Goal: Transaction & Acquisition: Obtain resource

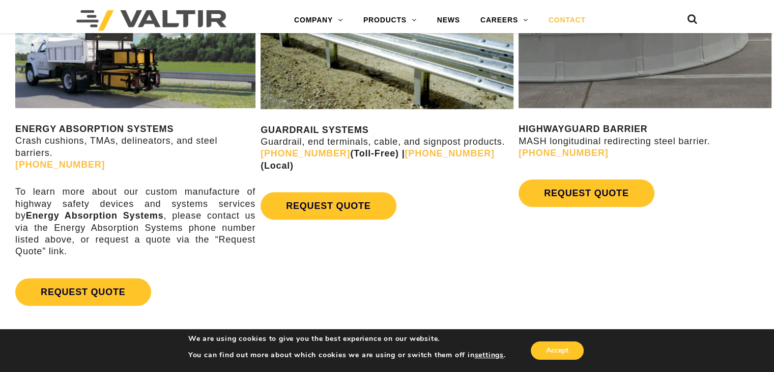
scroll to position [509, 0]
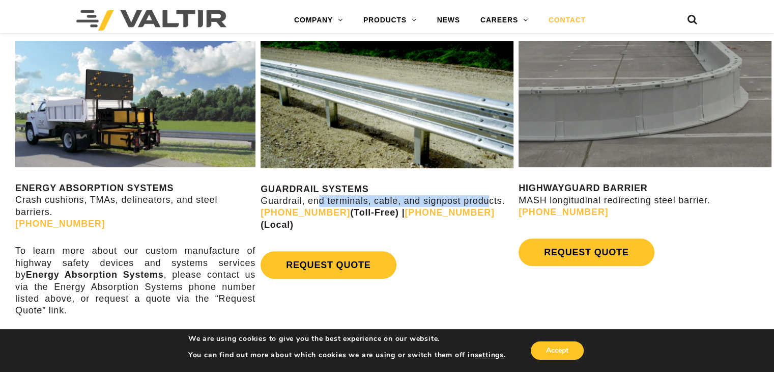
drag, startPoint x: 339, startPoint y: 199, endPoint x: 487, endPoint y: 199, distance: 147.6
click at [487, 199] on p "GUARDRAIL SYSTEMS Guardrail, end terminals, cable, and signpost products. [PHON…" at bounding box center [387, 207] width 253 height 48
click at [405, 198] on p "GUARDRAIL SYSTEMS Guardrail, end terminals, cable, and signpost products. [PHON…" at bounding box center [387, 207] width 253 height 48
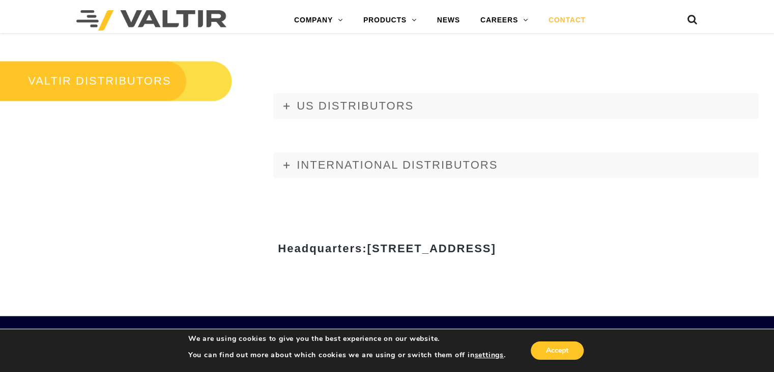
scroll to position [1222, 0]
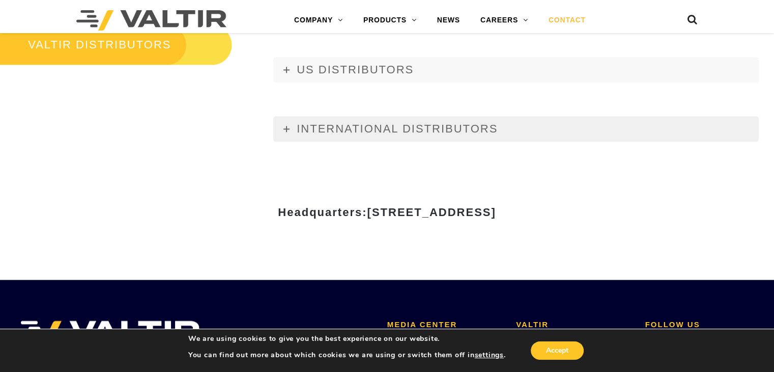
click at [287, 120] on link "INTERNATIONAL DISTRIBUTORS" at bounding box center [516, 128] width 486 height 25
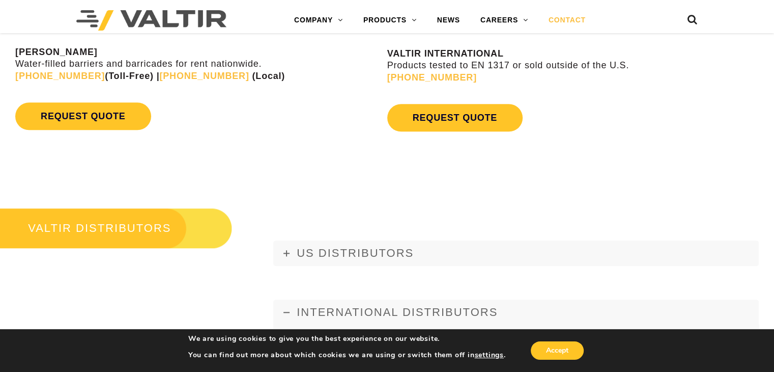
scroll to position [1171, 0]
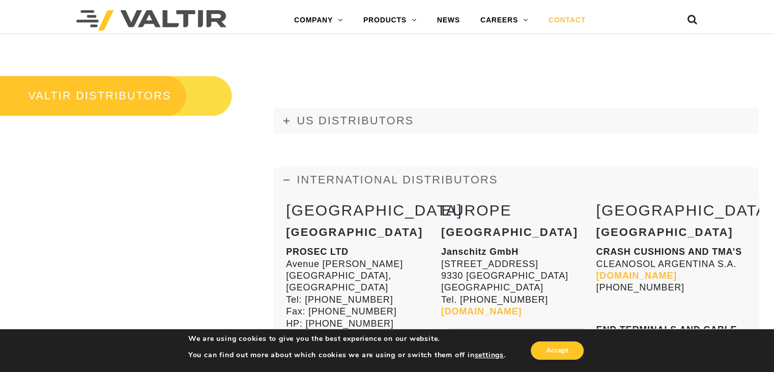
click at [289, 174] on link "INTERNATIONAL DISTRIBUTORS" at bounding box center [516, 179] width 486 height 25
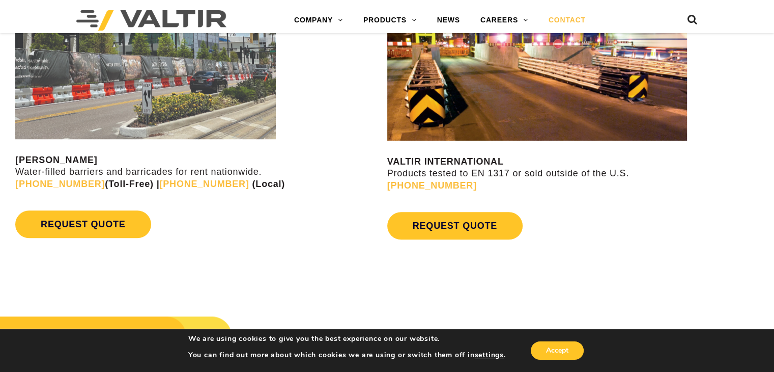
scroll to position [865, 0]
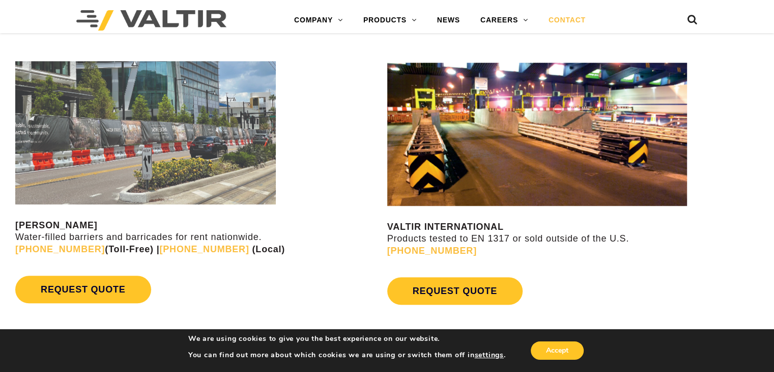
drag, startPoint x: 574, startPoint y: 249, endPoint x: 670, endPoint y: 252, distance: 96.3
click at [670, 252] on p "VALTIR INTERNATIONAL Products tested to EN 1317 or sold outside of the U.S. +1 …" at bounding box center [580, 239] width 387 height 36
click at [672, 272] on div "REQUEST QUOTE" at bounding box center [580, 291] width 387 height 38
drag, startPoint x: 590, startPoint y: 237, endPoint x: 617, endPoint y: 240, distance: 26.6
click at [621, 238] on p "VALTIR INTERNATIONAL Products tested to EN 1317 or sold outside of the U.S. +1 …" at bounding box center [580, 239] width 387 height 36
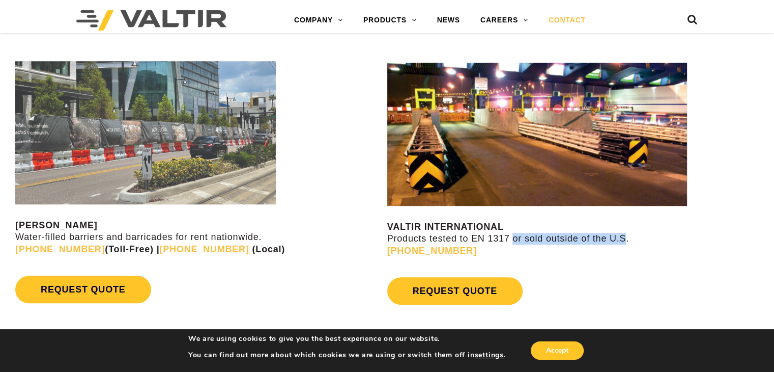
click at [601, 244] on p "VALTIR INTERNATIONAL Products tested to EN 1317 or sold outside of the U.S. +1 …" at bounding box center [580, 239] width 387 height 36
drag, startPoint x: 617, startPoint y: 239, endPoint x: 538, endPoint y: 239, distance: 78.9
click at [548, 240] on p "VALTIR INTERNATIONAL Products tested to EN 1317 or sold outside of the U.S. +1 …" at bounding box center [580, 239] width 387 height 36
click at [538, 239] on p "VALTIR INTERNATIONAL Products tested to EN 1317 or sold outside of the U.S. +1 …" at bounding box center [580, 239] width 387 height 36
click at [459, 221] on strong "VALTIR INTERNATIONAL" at bounding box center [445, 226] width 117 height 10
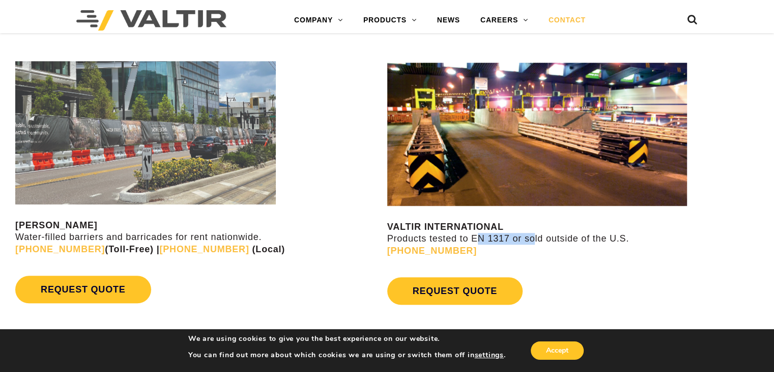
click at [538, 239] on p "VALTIR INTERNATIONAL Products tested to EN 1317 or sold outside of the U.S. +1 …" at bounding box center [580, 239] width 387 height 36
click at [540, 239] on p "VALTIR INTERNATIONAL Products tested to EN 1317 or sold outside of the U.S. +1 …" at bounding box center [580, 239] width 387 height 36
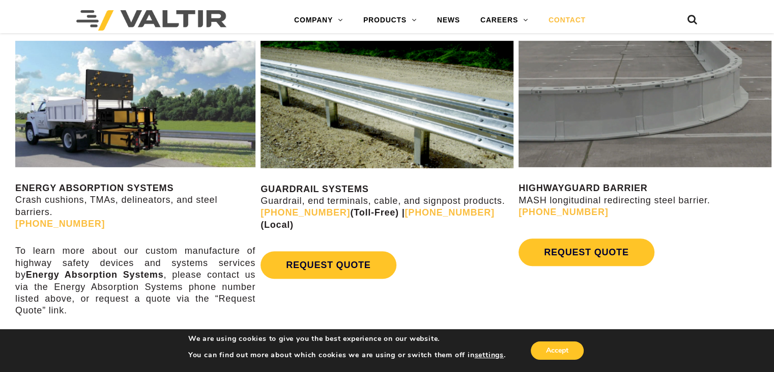
scroll to position [560, 0]
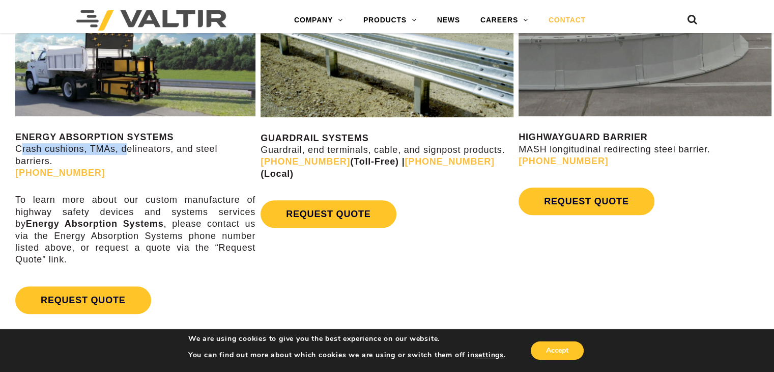
drag, startPoint x: 27, startPoint y: 151, endPoint x: 136, endPoint y: 151, distance: 108.4
click at [134, 151] on div "ENERGY ABSORPTION SYSTEMS Crash cushions, TMAs, delineators, and steel barriers…" at bounding box center [129, 157] width 258 height 353
click at [135, 152] on p "ENERGY ABSORPTION SYSTEMS Crash cushions, TMAs, delineators, and steel barriers…" at bounding box center [135, 155] width 240 height 48
click at [116, 227] on strong "Energy Absorption Systems" at bounding box center [95, 223] width 138 height 10
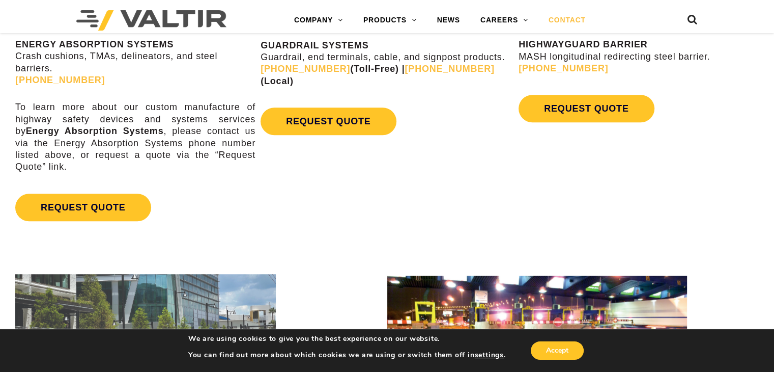
scroll to position [662, 0]
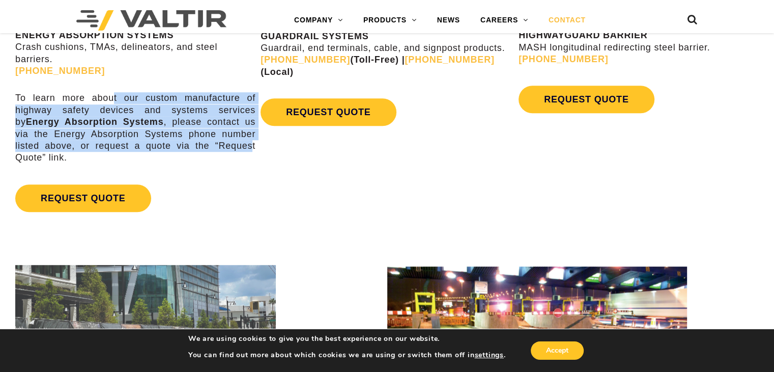
drag, startPoint x: 200, startPoint y: 125, endPoint x: 216, endPoint y: 148, distance: 28.5
click at [216, 147] on p "To learn more about our custom manufacture of highway safety devices and system…" at bounding box center [135, 127] width 240 height 71
click at [216, 148] on p "To learn more about our custom manufacture of highway safety devices and system…" at bounding box center [135, 127] width 240 height 71
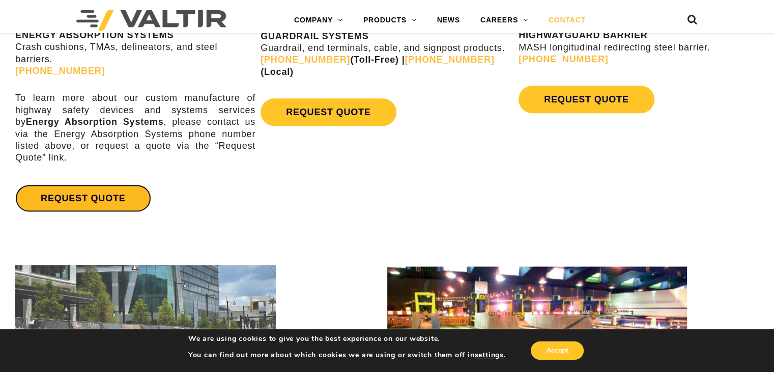
click at [92, 199] on link "REQUEST QUOTE" at bounding box center [82, 197] width 135 height 27
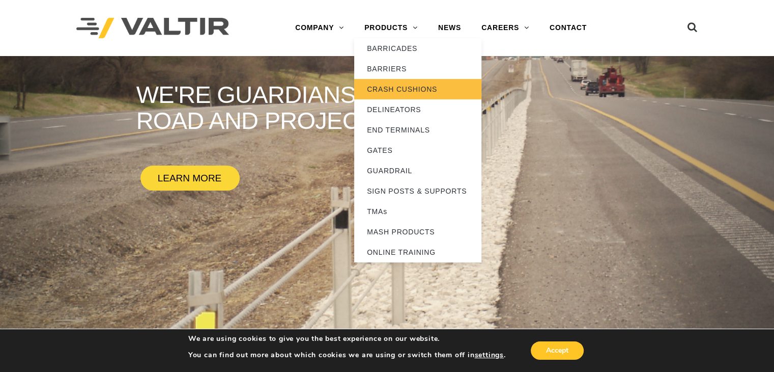
click at [389, 89] on link "CRASH CUSHIONS" at bounding box center [417, 89] width 127 height 20
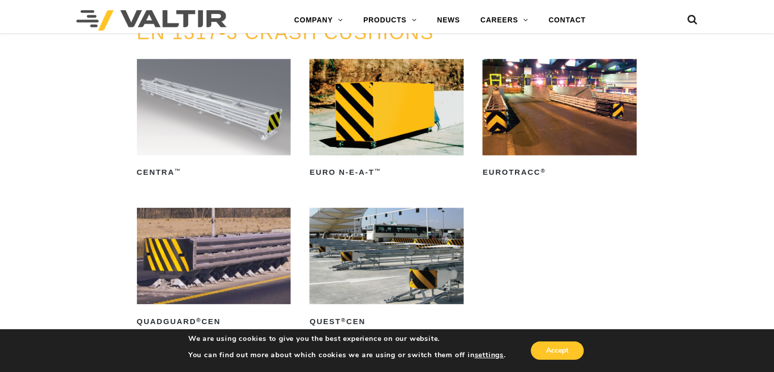
scroll to position [2952, 0]
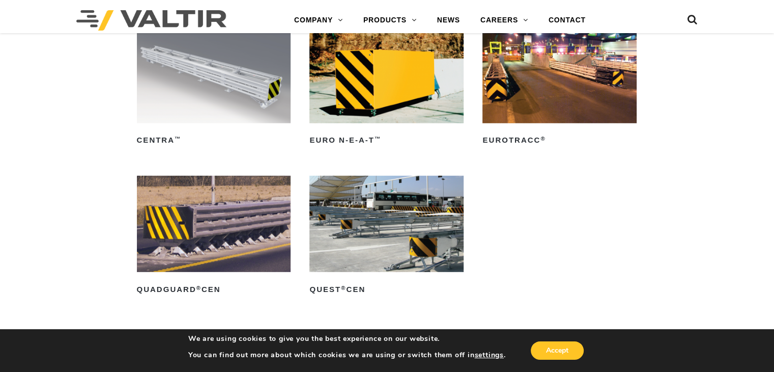
click at [549, 151] on ul "CENTRA ™ Read more Euro N-E-A-T ™ Read more EuroTRACC ® Read more QuadGuard ® C…" at bounding box center [387, 176] width 501 height 298
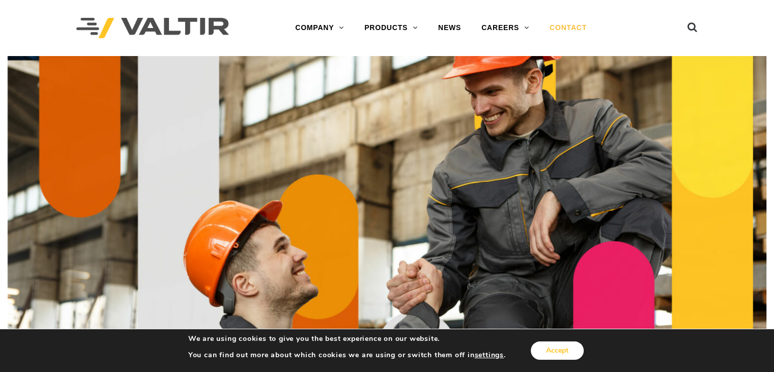
click at [558, 355] on button "Accept" at bounding box center [557, 350] width 53 height 18
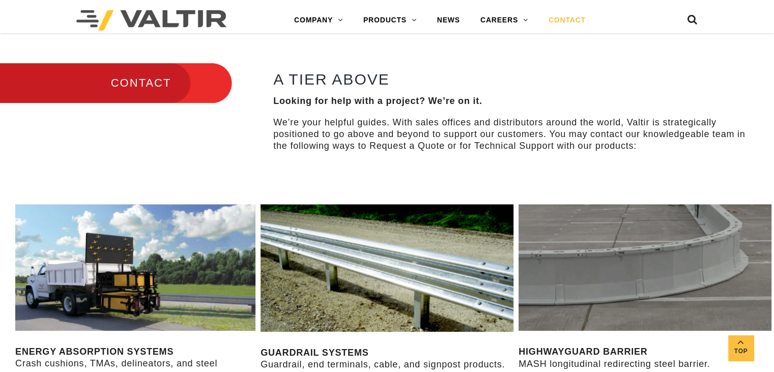
scroll to position [356, 0]
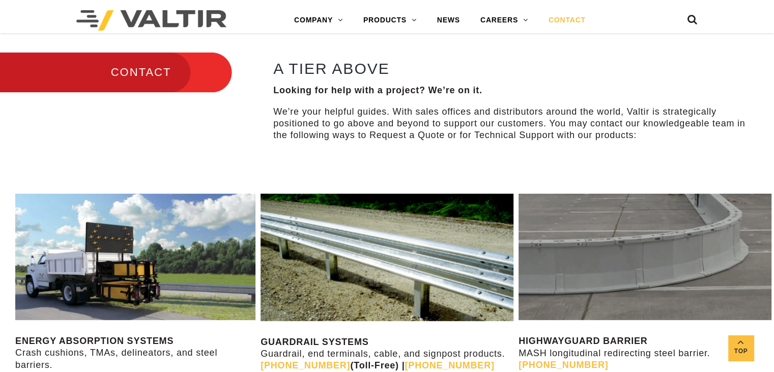
click at [136, 67] on h3 "CONTACT" at bounding box center [116, 72] width 232 height 43
click at [93, 66] on h3 "CONTACT" at bounding box center [116, 72] width 232 height 43
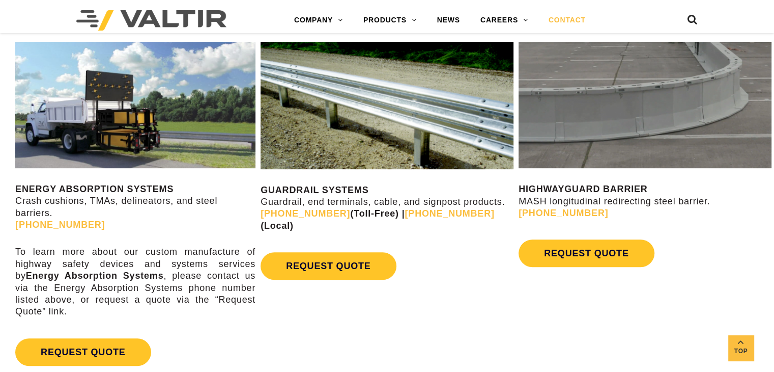
scroll to position [509, 0]
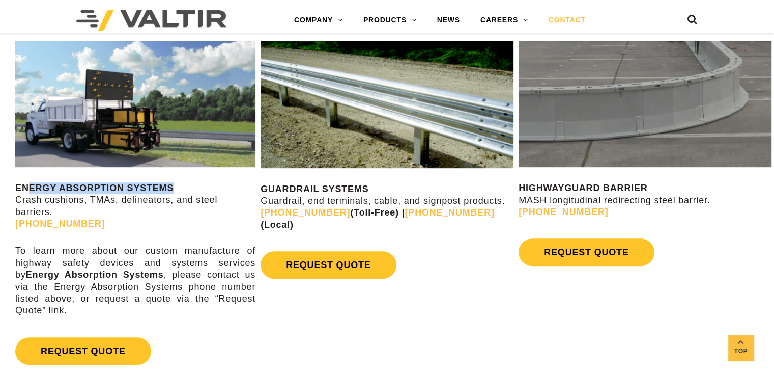
drag, startPoint x: 31, startPoint y: 183, endPoint x: 187, endPoint y: 190, distance: 157.0
click at [187, 182] on p "ENERGY ABSORPTION SYSTEMS Crash cushions, TMAs, delineators, and steel barriers…" at bounding box center [135, 206] width 240 height 48
click at [178, 200] on p "ENERGY ABSORPTION SYSTEMS Crash cushions, TMAs, delineators, and steel barriers…" at bounding box center [135, 206] width 240 height 48
drag, startPoint x: 33, startPoint y: 194, endPoint x: 139, endPoint y: 212, distance: 107.4
click at [138, 212] on p "ENERGY ABSORPTION SYSTEMS Crash cushions, TMAs, delineators, and steel barriers…" at bounding box center [135, 206] width 240 height 48
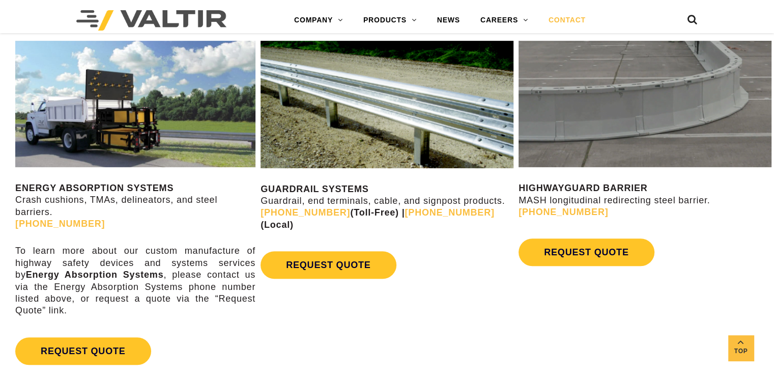
click at [139, 212] on p "ENERGY ABSORPTION SYSTEMS Crash cushions, TMAs, delineators, and steel barriers…" at bounding box center [135, 206] width 240 height 48
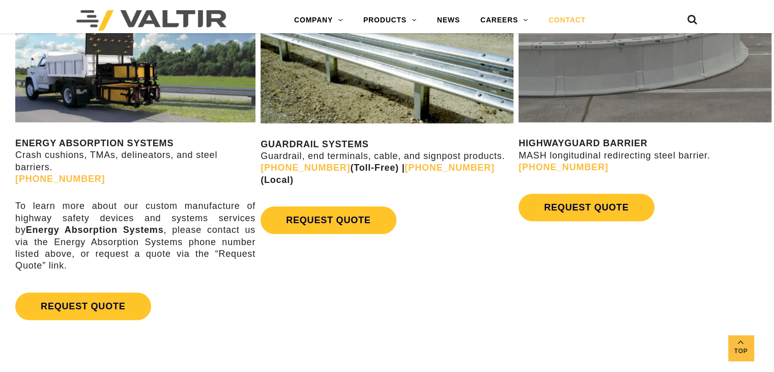
scroll to position [560, 0]
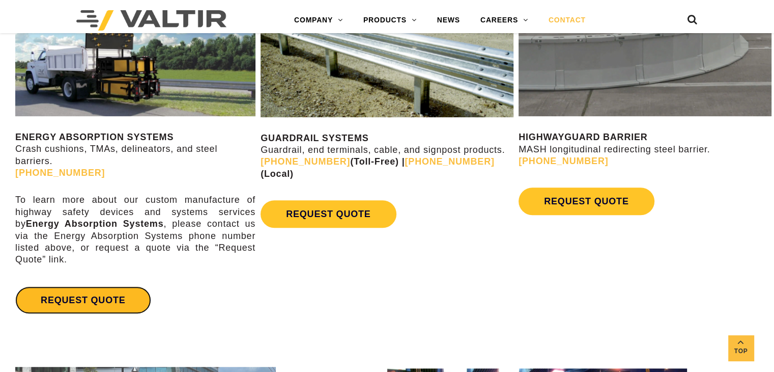
click at [118, 296] on link "REQUEST QUOTE" at bounding box center [82, 299] width 135 height 27
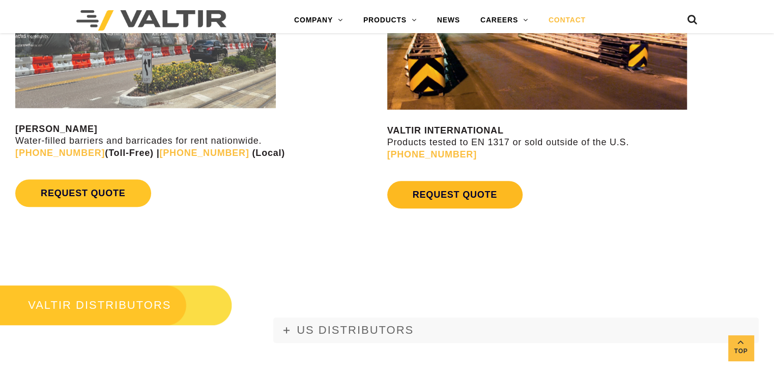
scroll to position [967, 0]
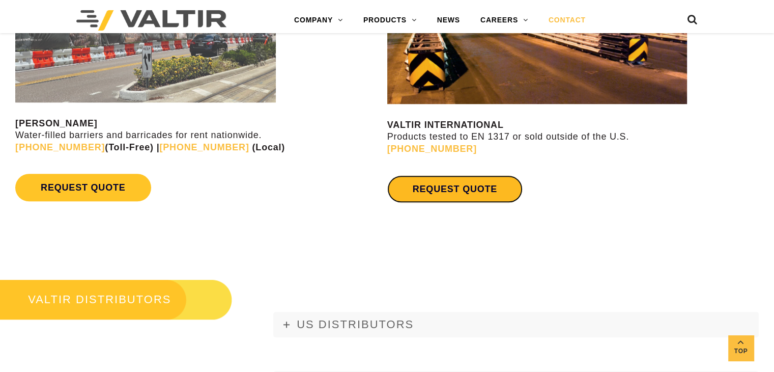
click at [474, 181] on link "REQUEST QUOTE" at bounding box center [454, 188] width 135 height 27
